Goal: Task Accomplishment & Management: Use online tool/utility

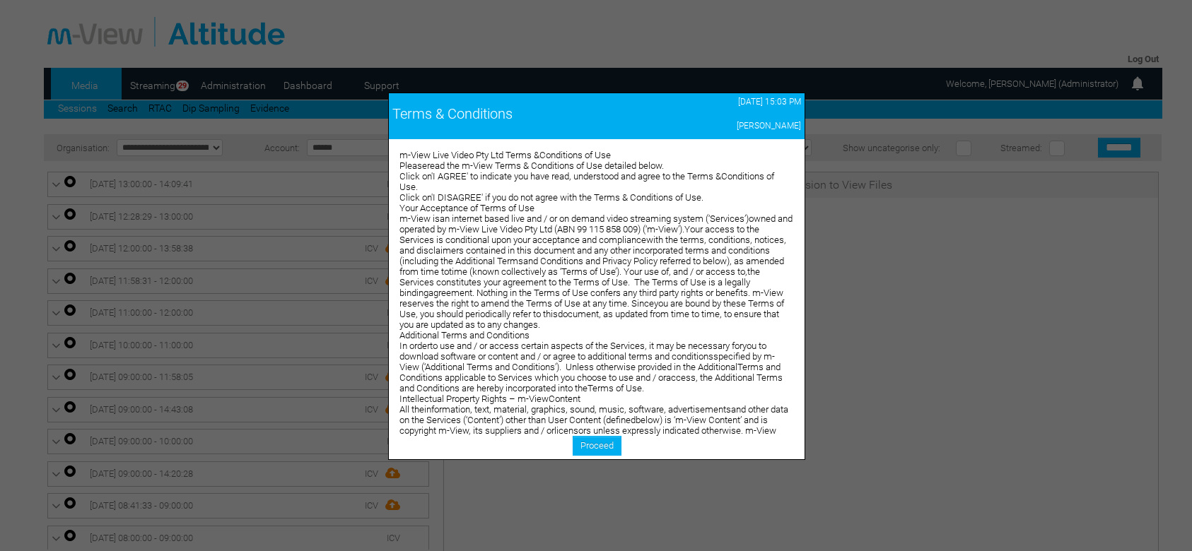
click at [609, 447] on link "Proceed" at bounding box center [597, 446] width 49 height 20
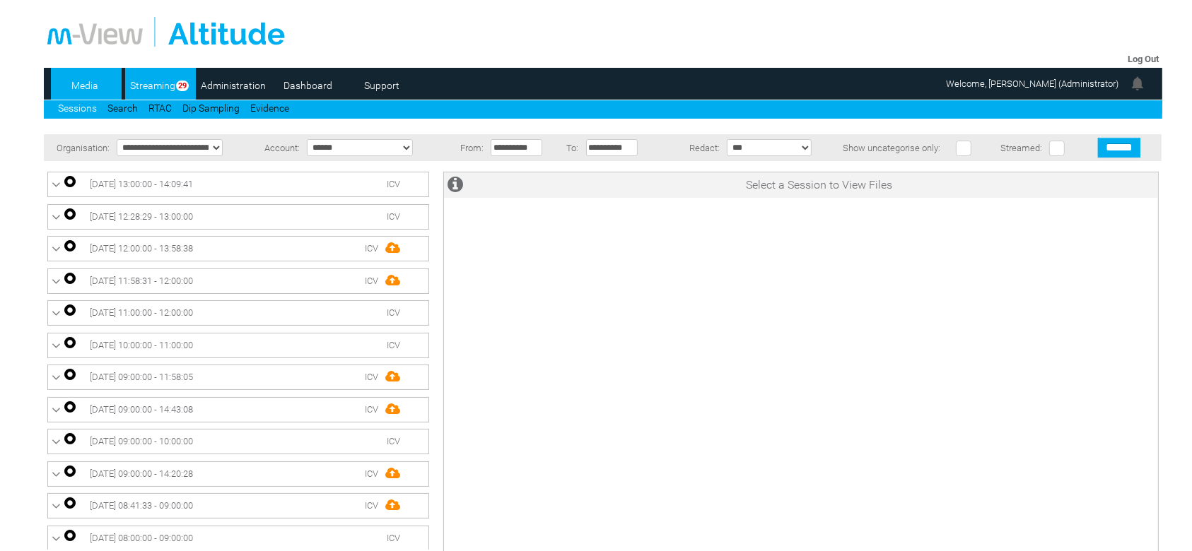
click at [156, 90] on link "Streaming" at bounding box center [153, 85] width 56 height 21
click at [311, 90] on link "Dashboard" at bounding box center [308, 85] width 69 height 21
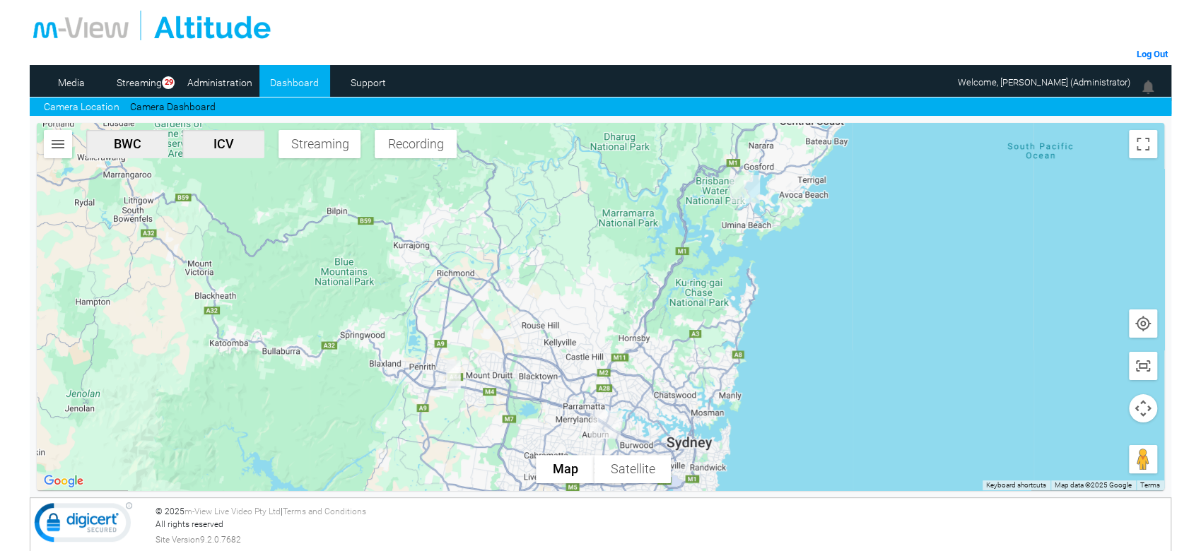
click at [747, 189] on img "DC66JT-ICV" at bounding box center [745, 190] width 42 height 40
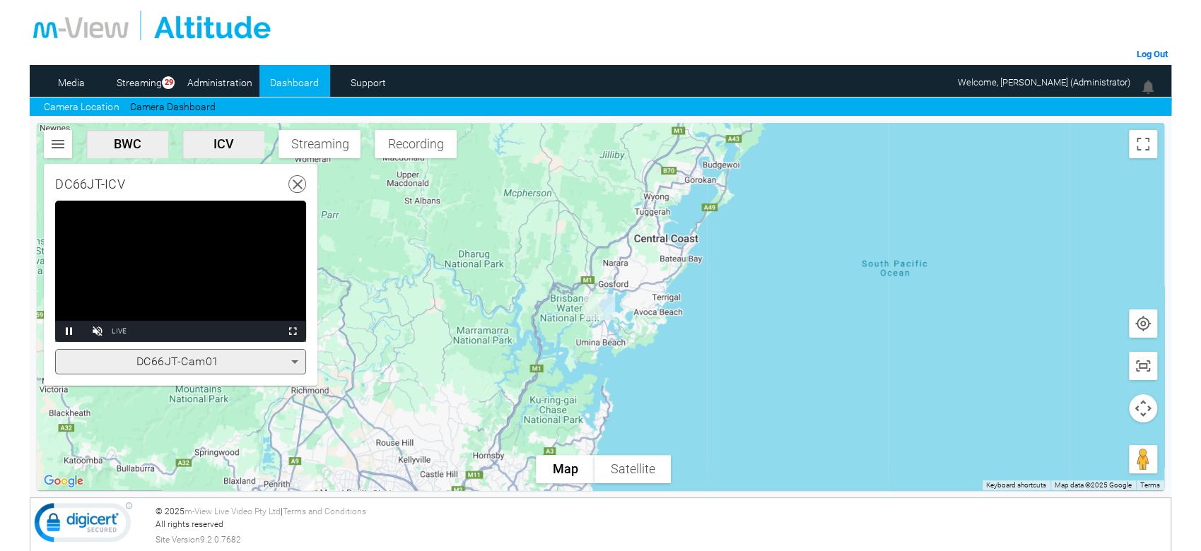
click at [291, 362] on icon at bounding box center [294, 362] width 17 height 17
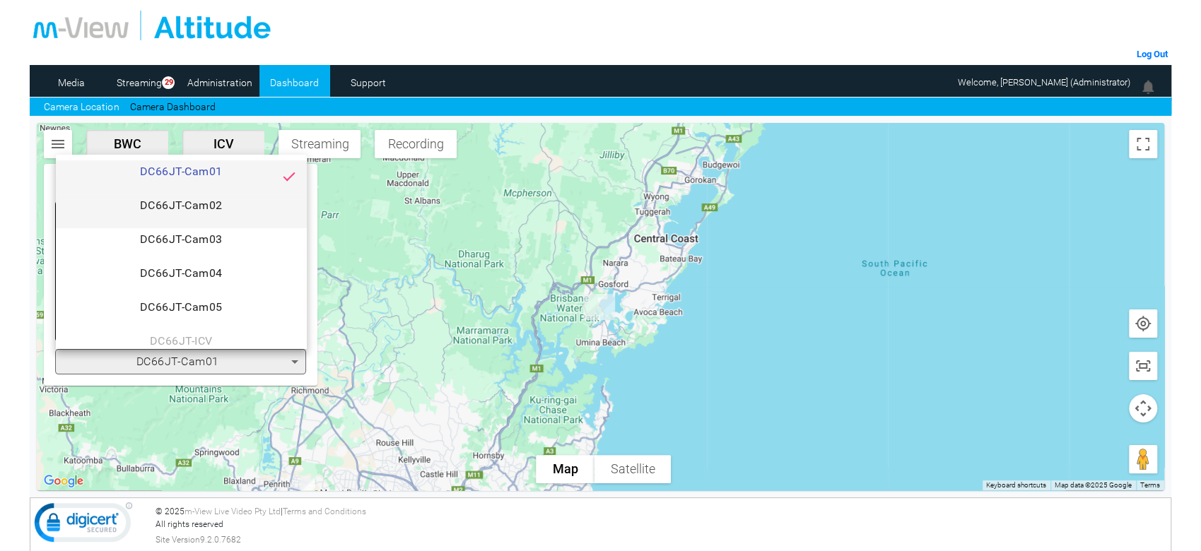
click at [240, 206] on span "DC66JT-Cam02" at bounding box center [181, 211] width 228 height 28
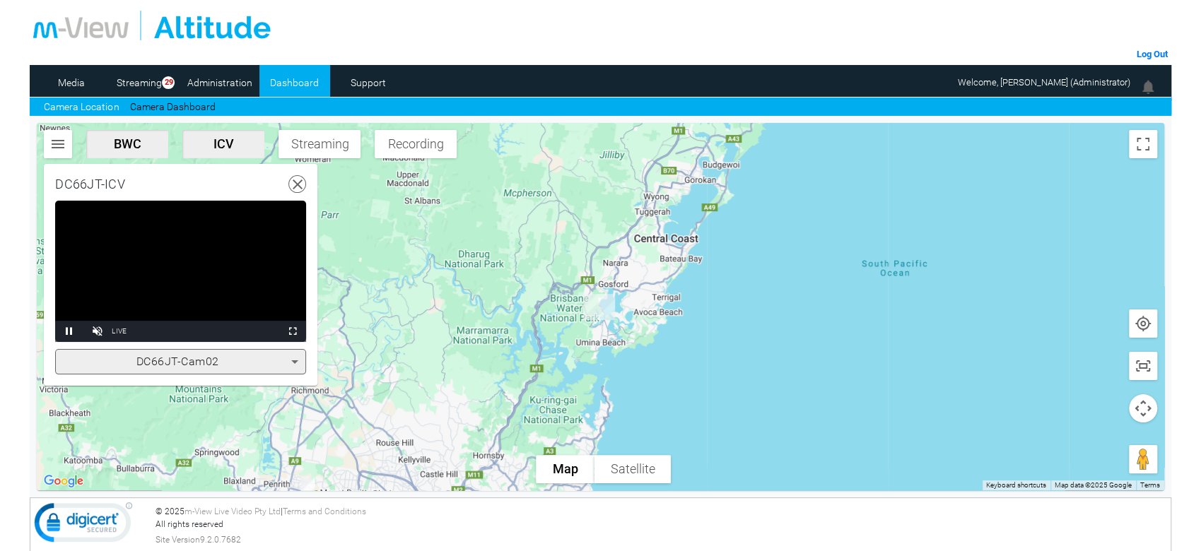
click at [293, 363] on icon at bounding box center [294, 362] width 17 height 17
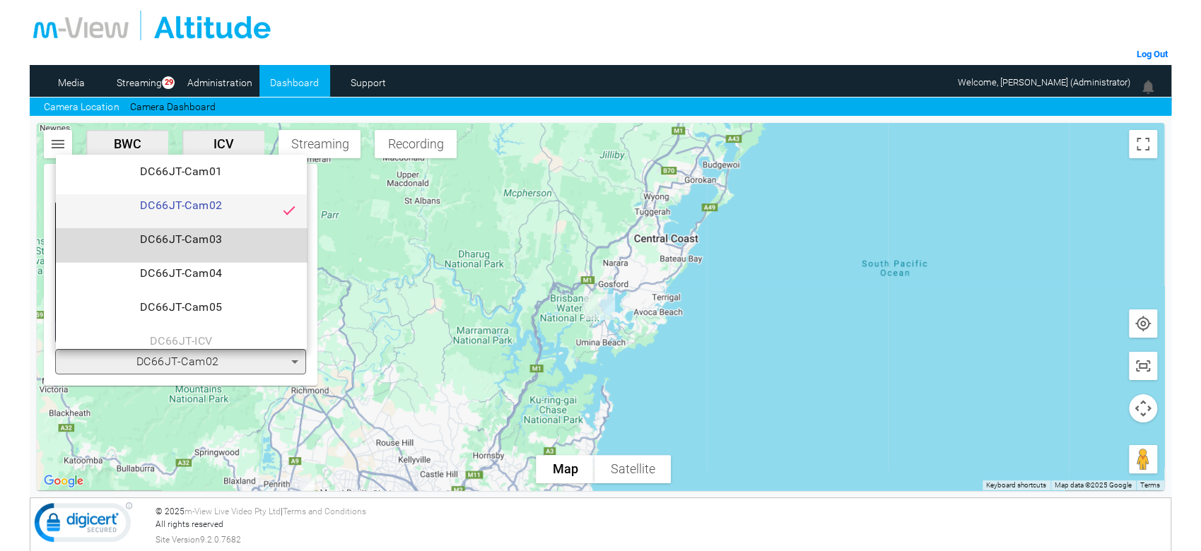
click at [254, 247] on span "DC66JT-Cam03" at bounding box center [181, 245] width 228 height 28
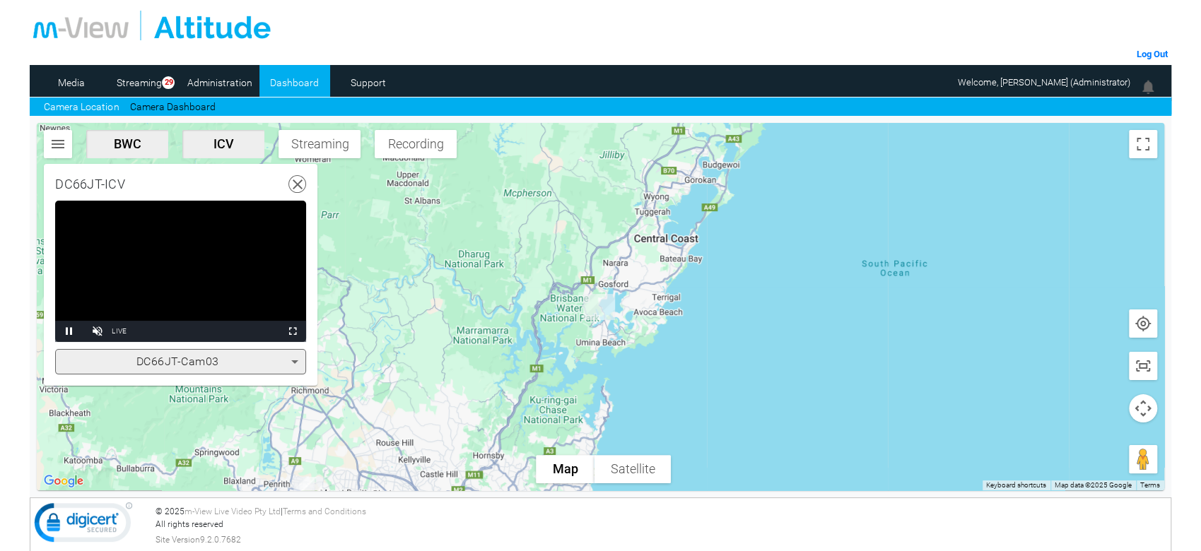
click at [291, 359] on icon at bounding box center [294, 362] width 17 height 17
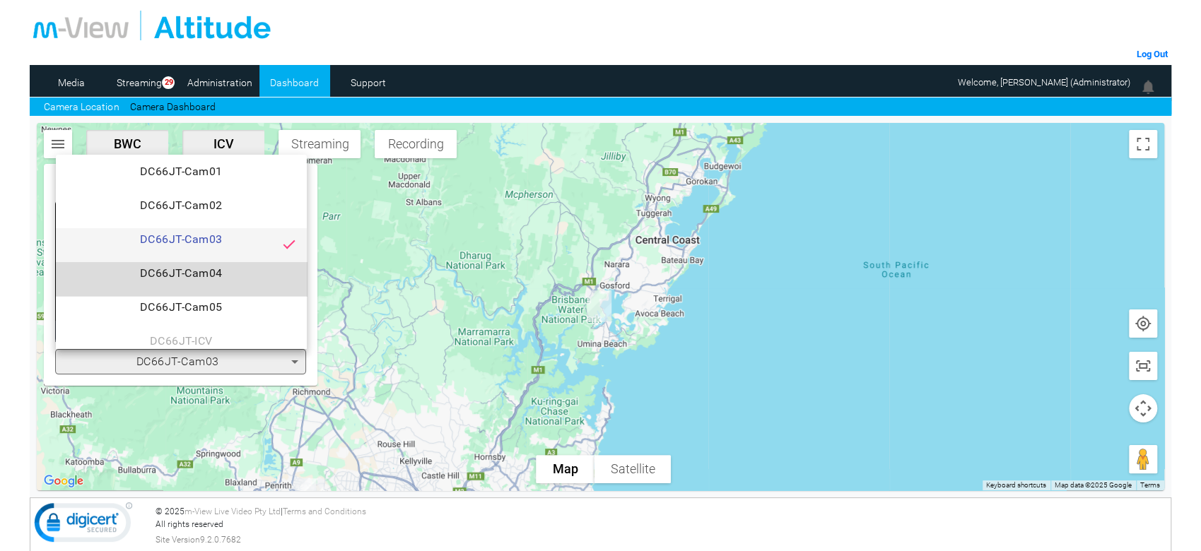
click at [250, 276] on span "DC66JT-Cam04" at bounding box center [181, 279] width 228 height 28
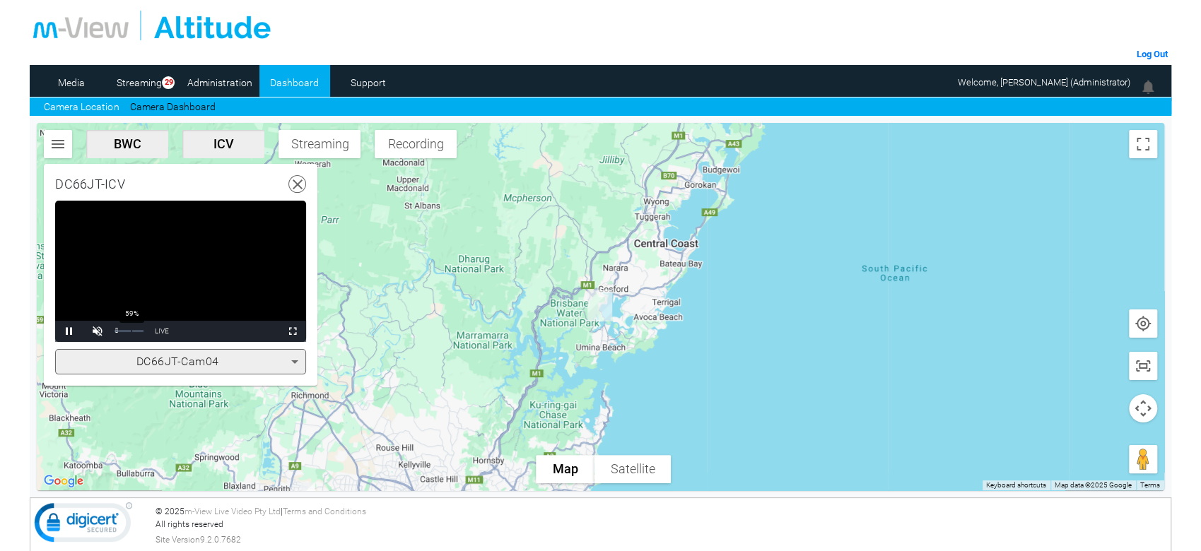
click at [132, 329] on div "59%" at bounding box center [128, 331] width 35 height 21
click at [98, 332] on span "Video Player" at bounding box center [97, 332] width 28 height 0
click at [270, 357] on div "DC66JT-Cam04" at bounding box center [177, 362] width 228 height 17
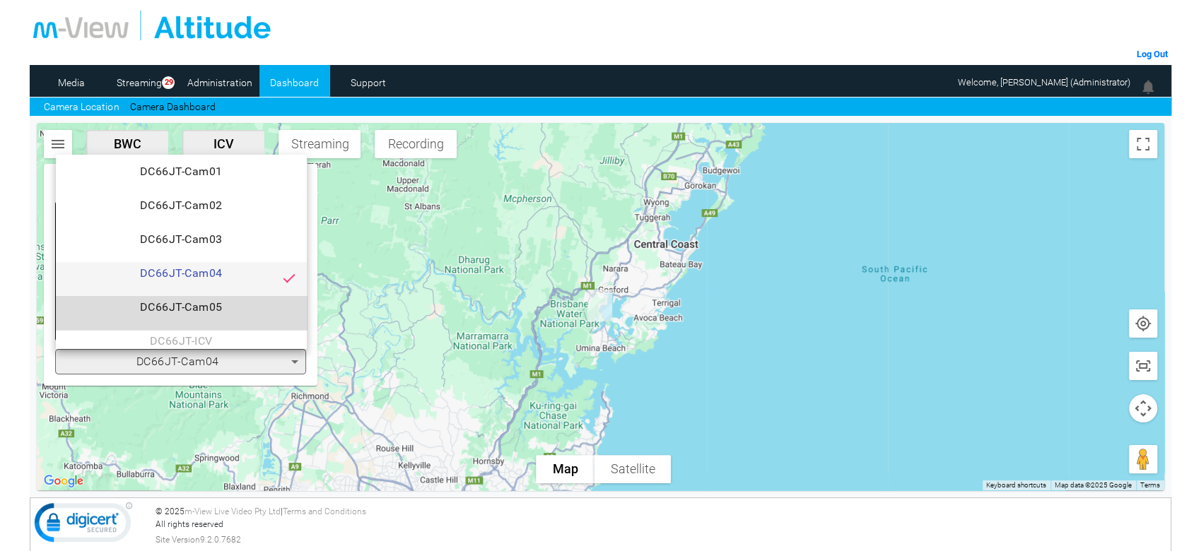
click at [249, 299] on span "DC66JT-Cam05" at bounding box center [181, 313] width 228 height 28
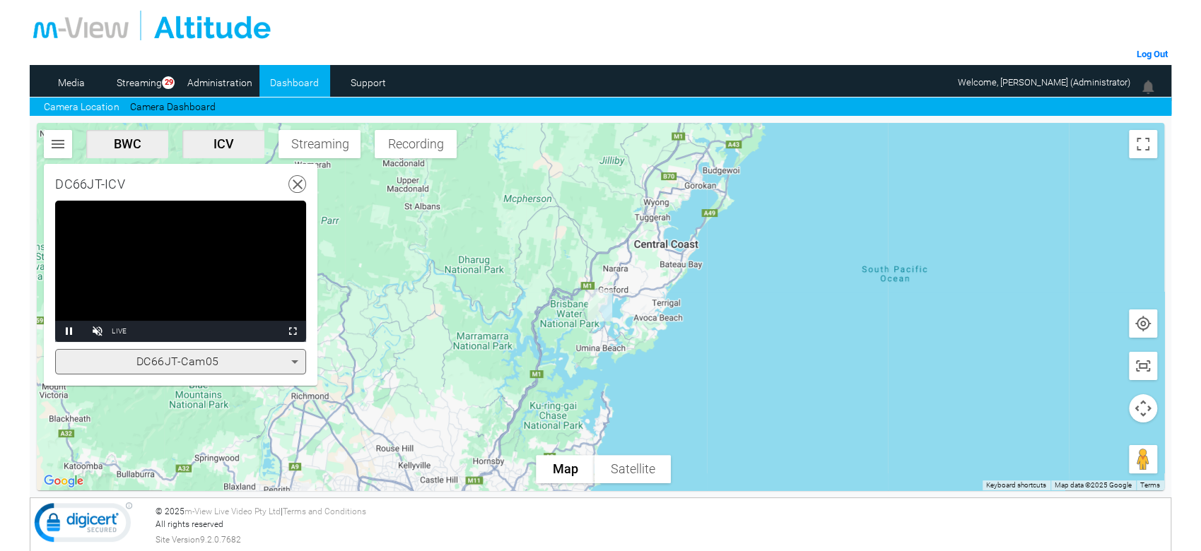
click at [281, 361] on div "DC66JT-Cam05" at bounding box center [177, 362] width 228 height 17
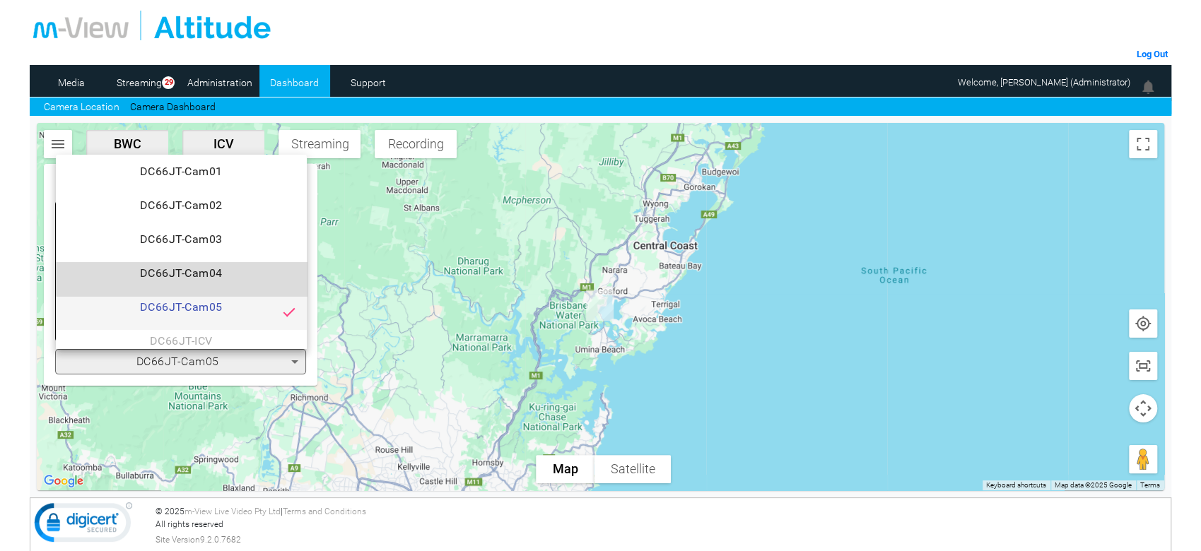
click at [272, 278] on span "DC66JT-Cam04" at bounding box center [181, 279] width 228 height 28
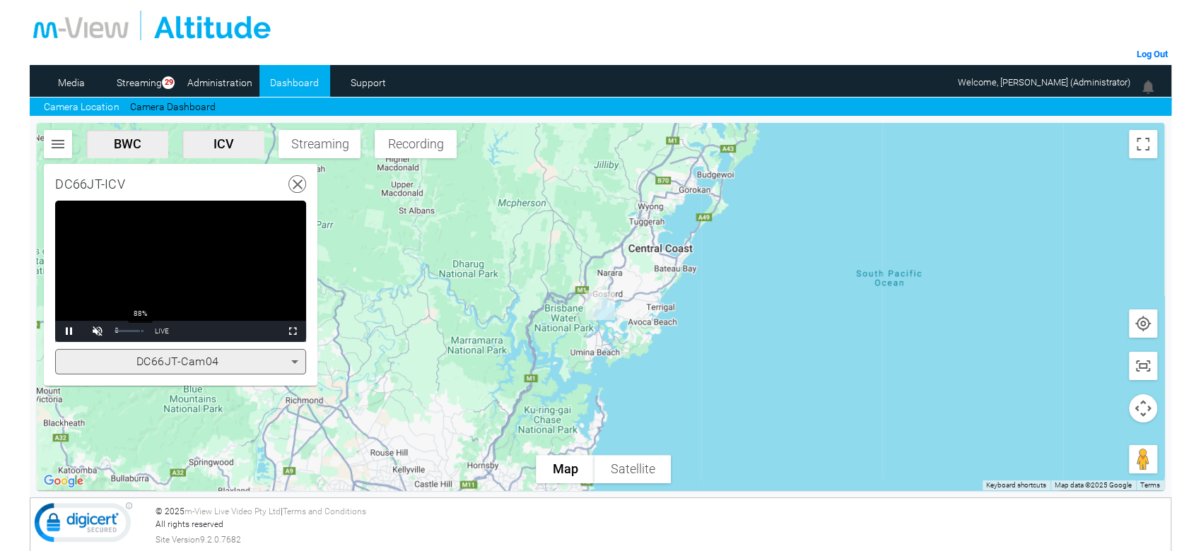
click at [141, 328] on div "88%" at bounding box center [128, 331] width 35 height 21
click at [100, 332] on span "Video Player" at bounding box center [97, 332] width 28 height 0
click at [297, 332] on span "Video Player" at bounding box center [292, 332] width 28 height 0
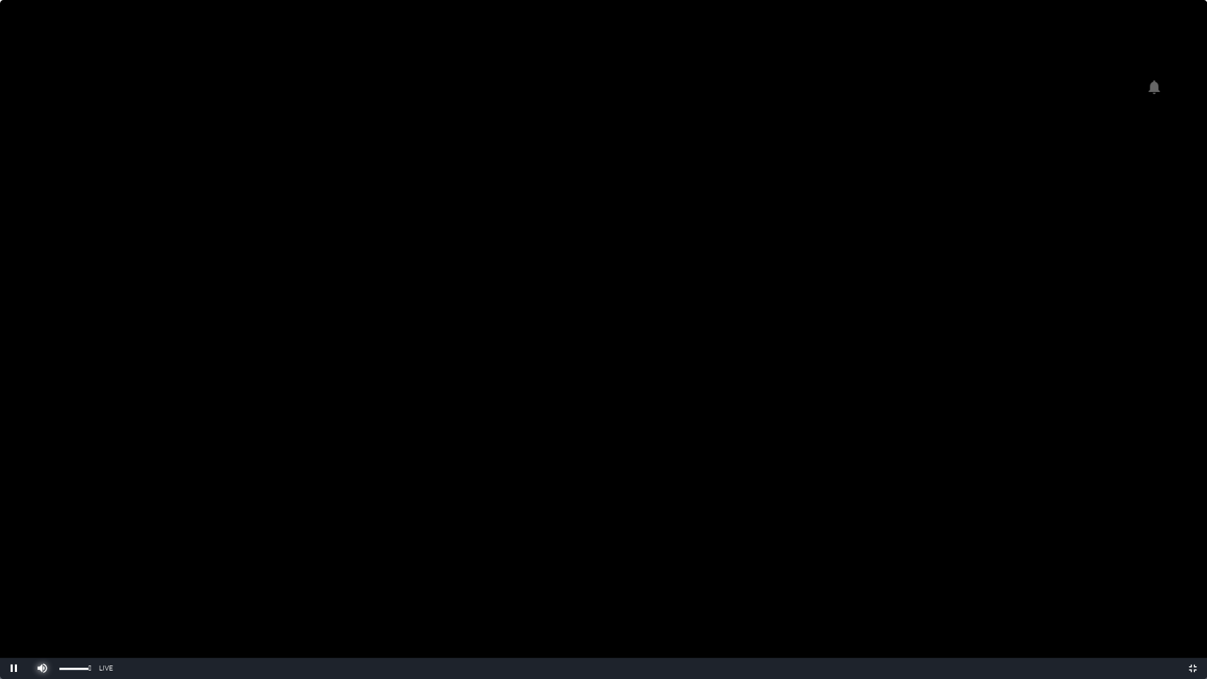
click at [43, 551] on span "Video Player" at bounding box center [42, 668] width 28 height 0
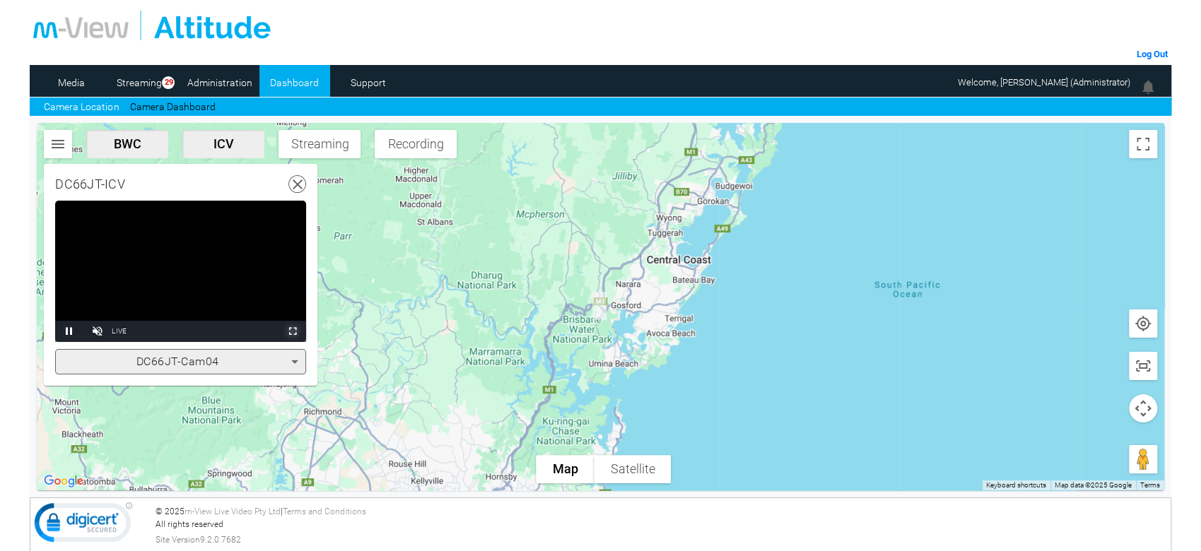
click at [298, 332] on span "Video Player" at bounding box center [292, 332] width 28 height 0
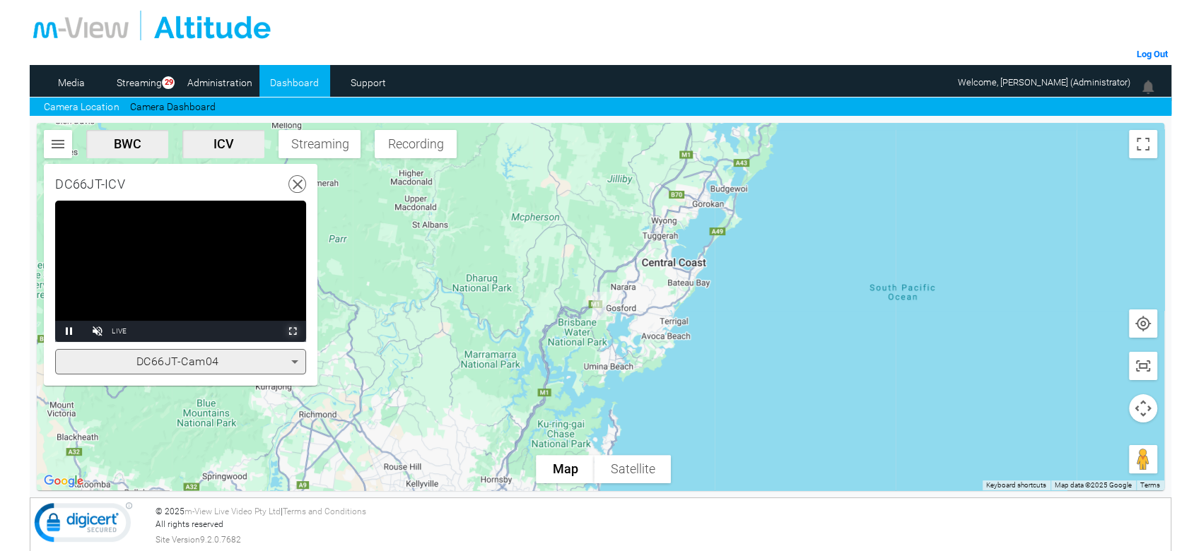
click at [296, 332] on span "Video Player" at bounding box center [292, 332] width 28 height 0
click at [560, 329] on div at bounding box center [600, 307] width 1127 height 368
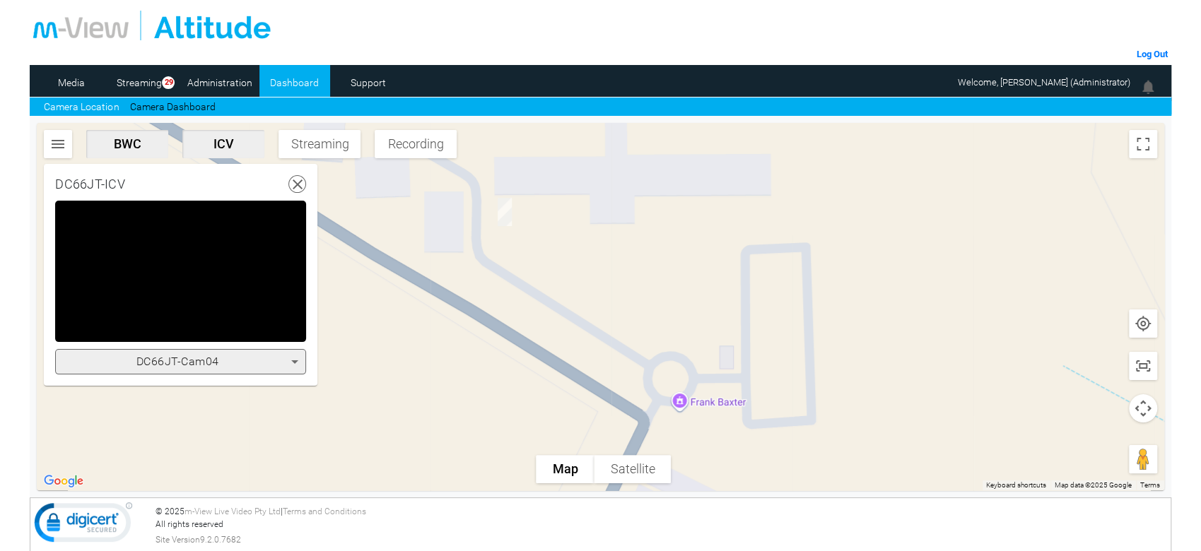
click at [299, 361] on icon at bounding box center [294, 362] width 17 height 17
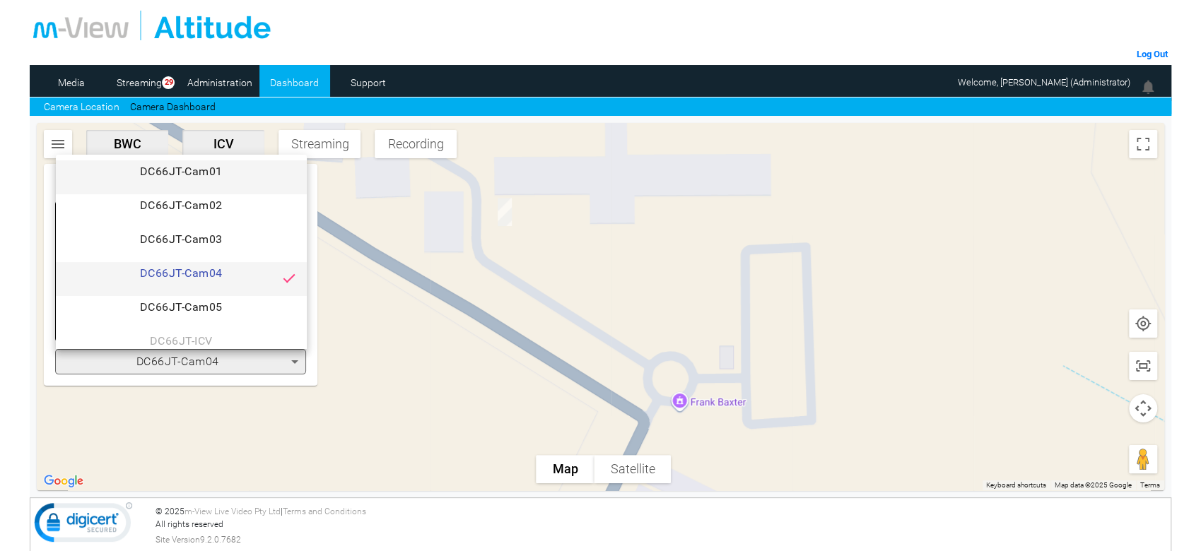
click at [262, 189] on span "DC66JT-Cam01" at bounding box center [181, 177] width 228 height 28
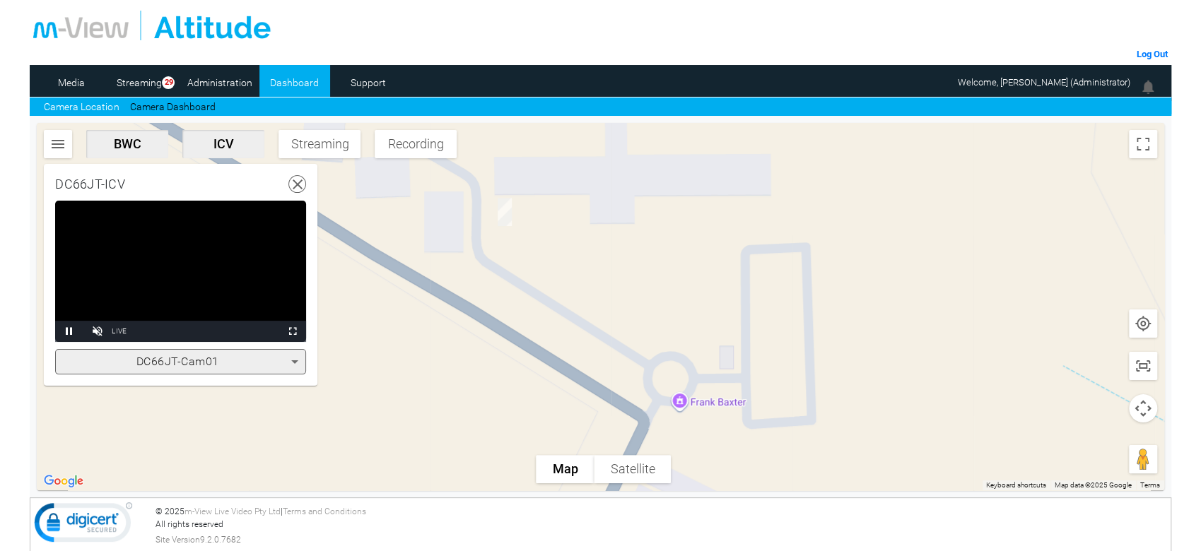
click at [292, 357] on icon at bounding box center [294, 362] width 17 height 17
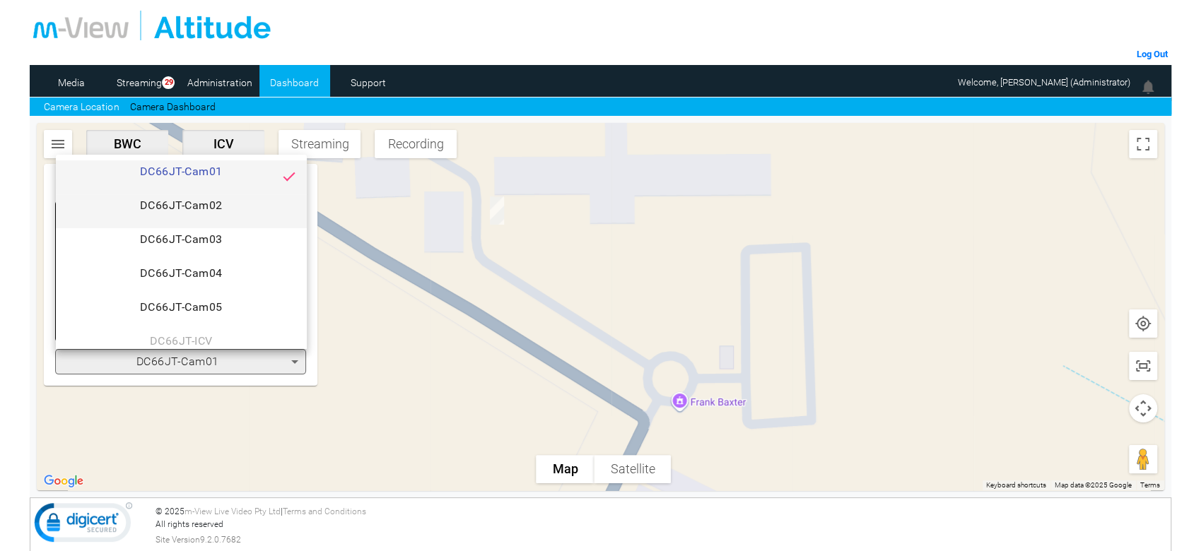
click at [262, 212] on span "DC66JT-Cam02" at bounding box center [181, 211] width 228 height 28
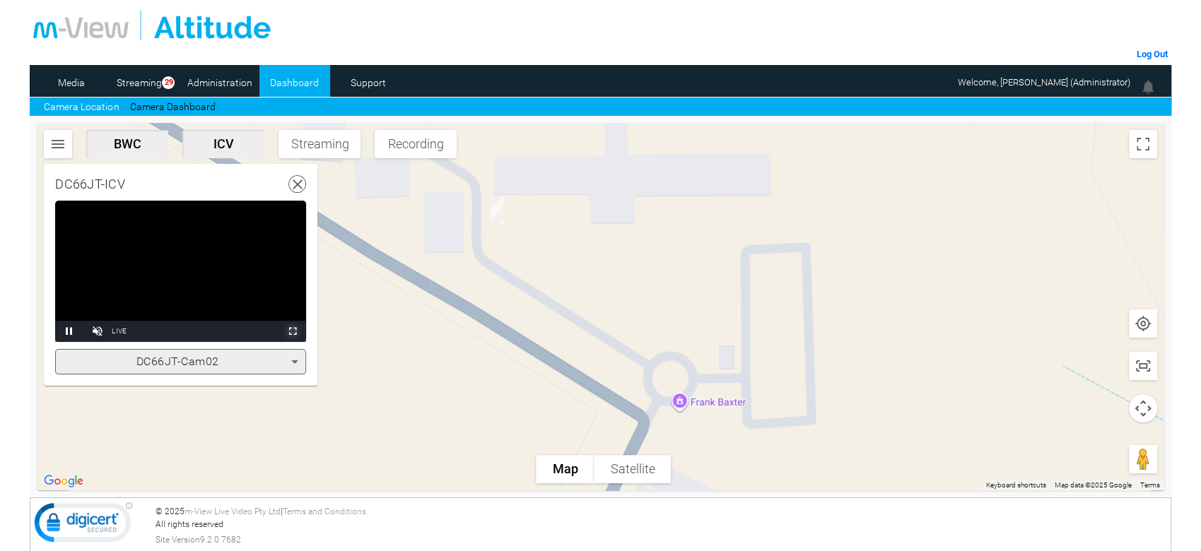
click at [293, 332] on span "Video Player" at bounding box center [292, 332] width 28 height 0
click at [294, 357] on icon at bounding box center [294, 362] width 17 height 17
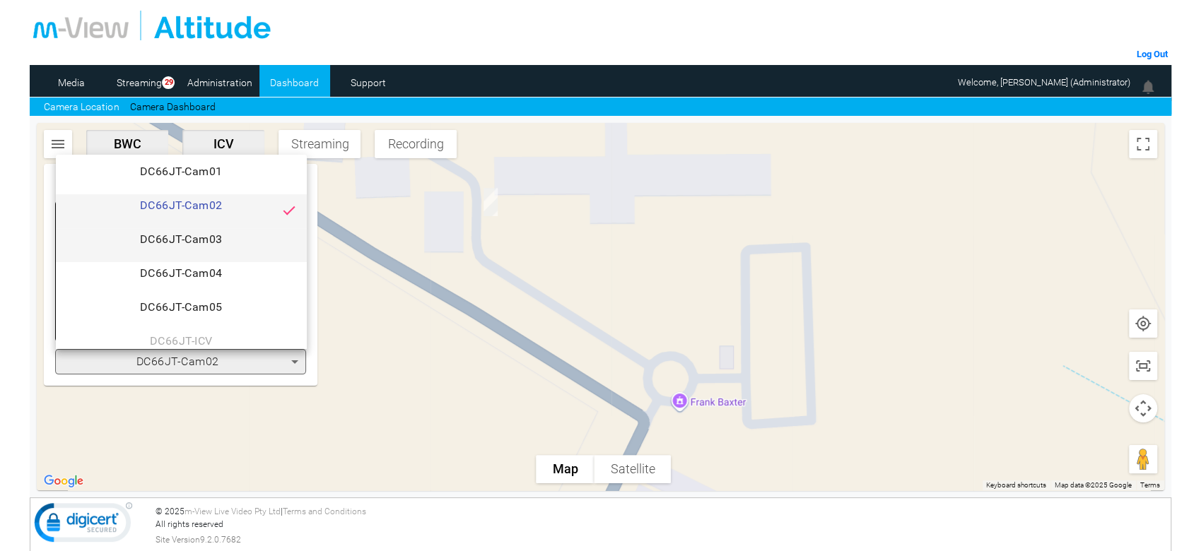
click at [269, 252] on span "DC66JT-Cam03" at bounding box center [181, 245] width 228 height 28
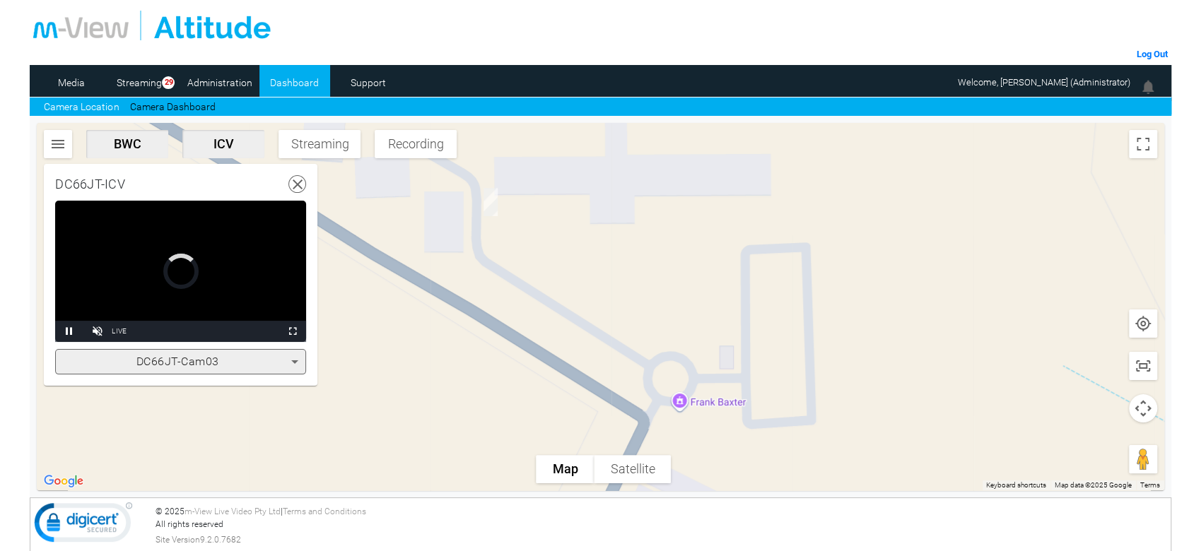
click at [291, 361] on icon at bounding box center [294, 362] width 17 height 17
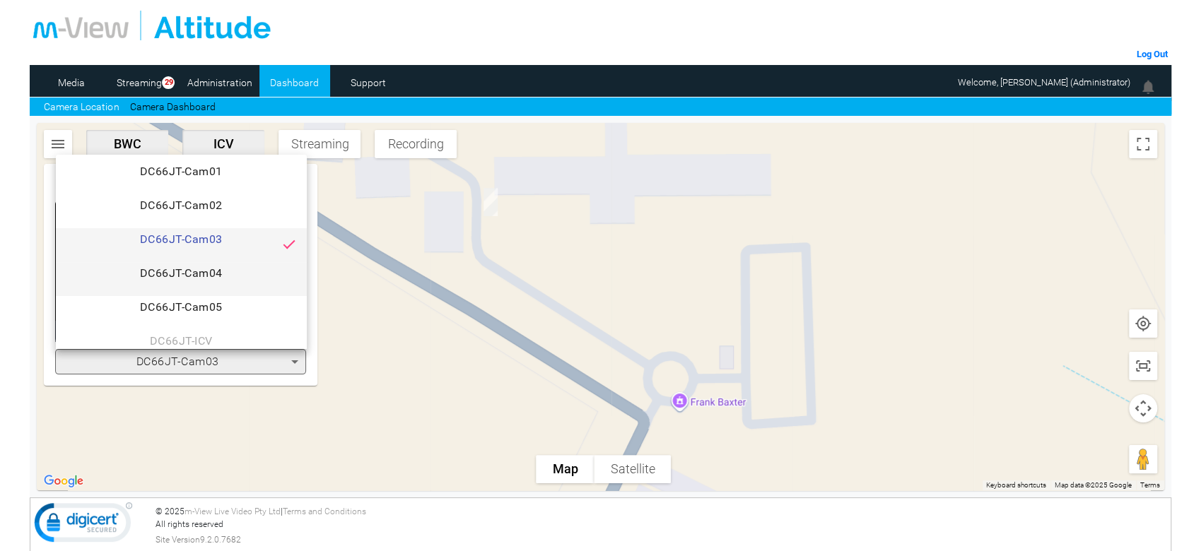
click at [266, 279] on span "DC66JT-Cam04" at bounding box center [181, 279] width 228 height 28
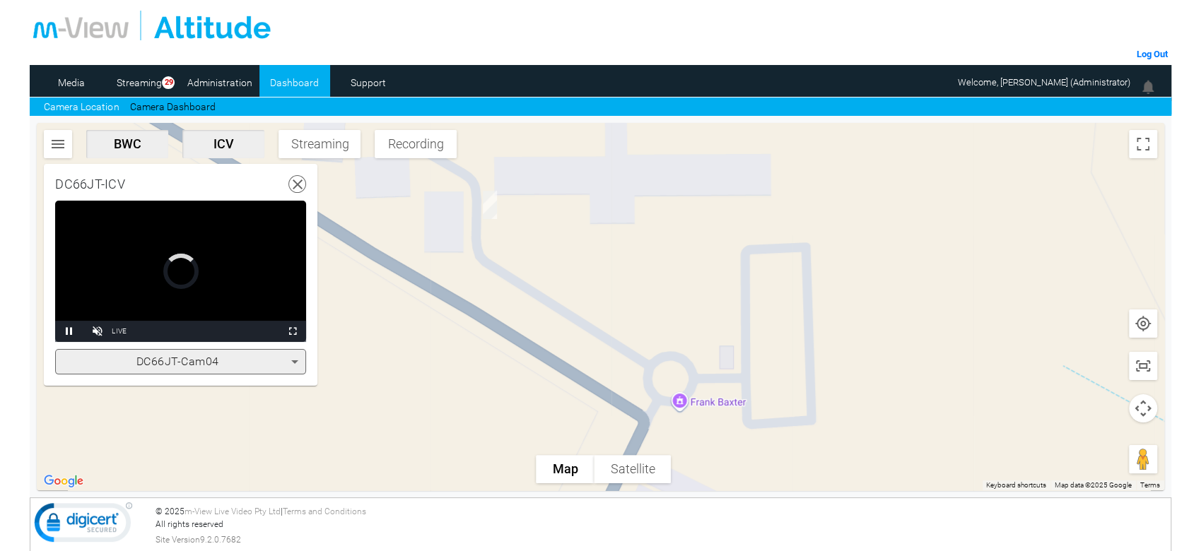
click at [283, 365] on div "DC66JT-Cam04" at bounding box center [177, 362] width 228 height 17
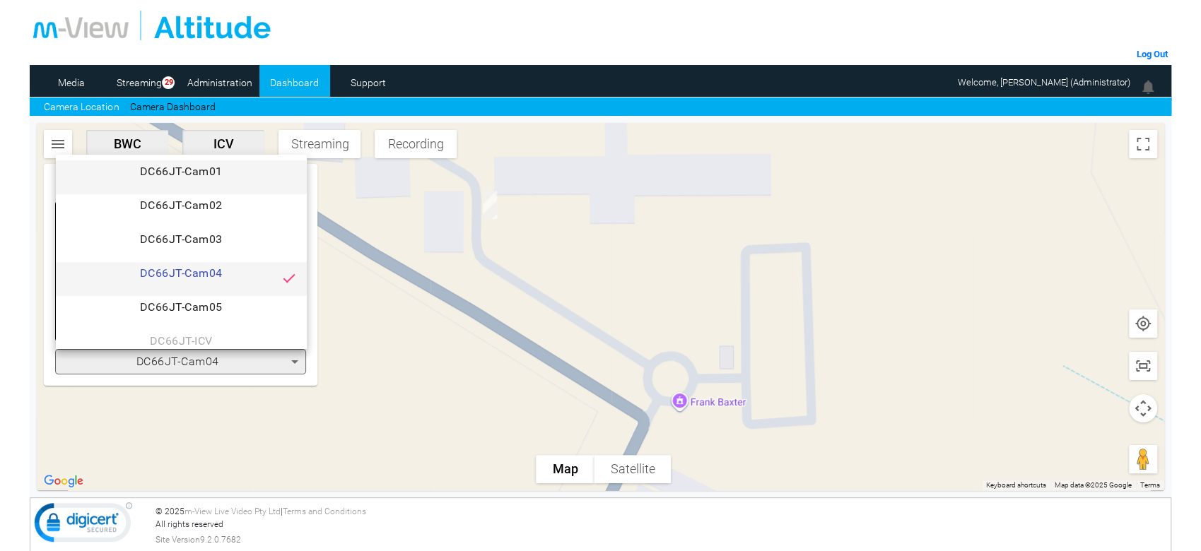
click at [261, 178] on span "DC66JT-Cam01" at bounding box center [181, 177] width 228 height 28
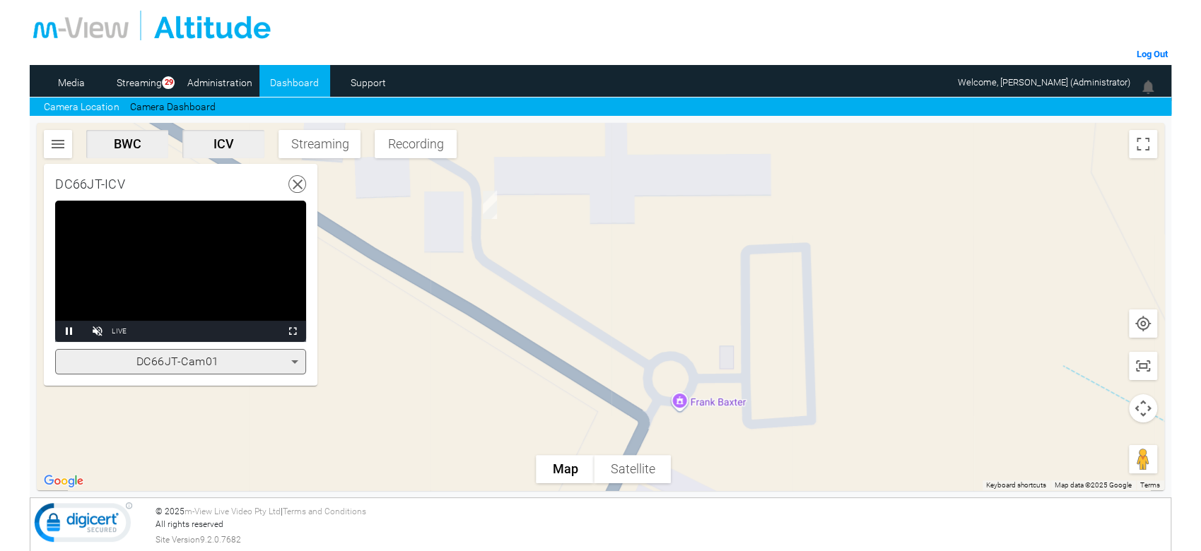
click at [288, 362] on icon at bounding box center [294, 362] width 17 height 17
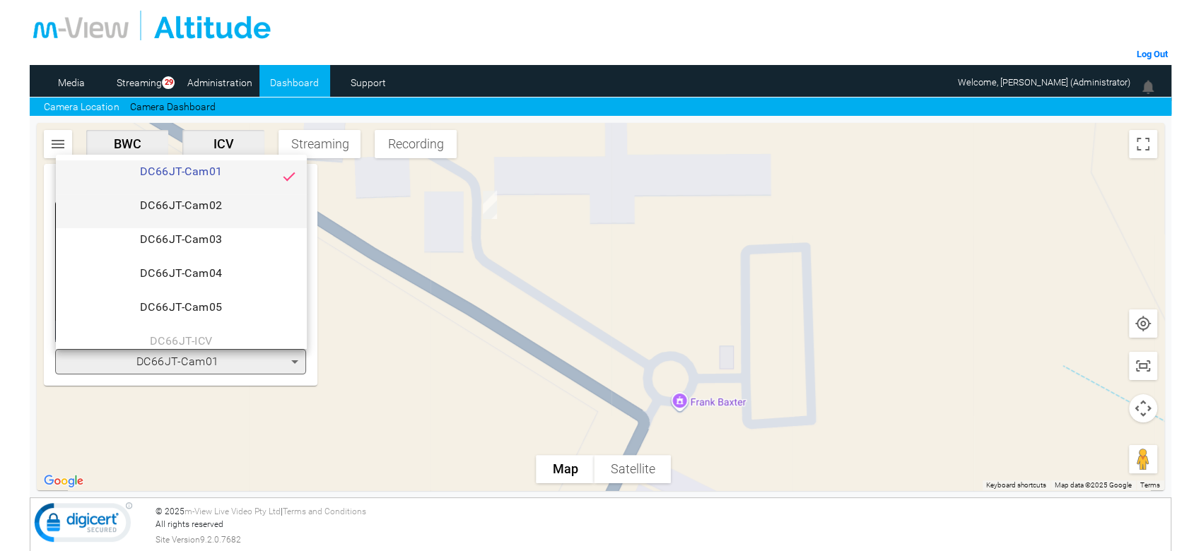
click at [266, 215] on span "DC66JT-Cam02" at bounding box center [181, 211] width 228 height 28
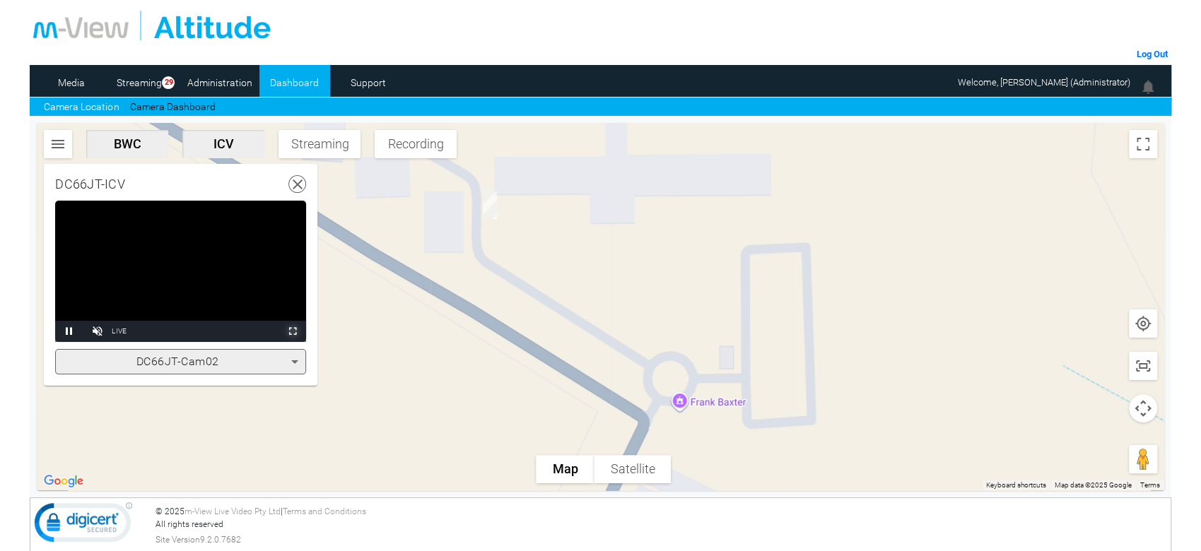
drag, startPoint x: 288, startPoint y: 328, endPoint x: 288, endPoint y: 410, distance: 82.0
click at [288, 332] on span "Video Player" at bounding box center [292, 332] width 28 height 0
